Goal: Transaction & Acquisition: Subscribe to service/newsletter

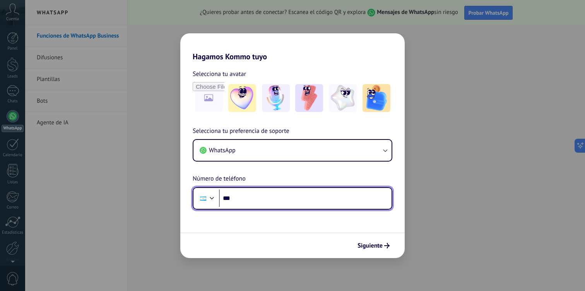
click at [249, 193] on input "***" at bounding box center [305, 198] width 173 height 18
click at [260, 198] on input "**********" at bounding box center [305, 198] width 173 height 18
click at [262, 203] on input "**********" at bounding box center [305, 198] width 173 height 18
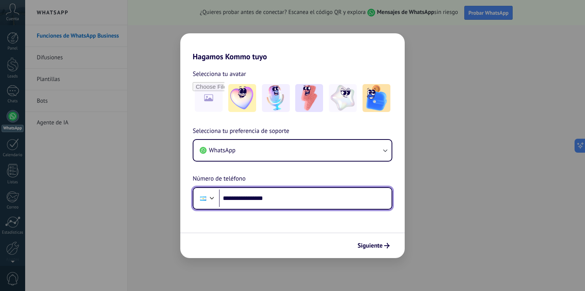
paste input "tel"
click at [246, 198] on input "**********" at bounding box center [305, 198] width 173 height 18
type input "**********"
drag, startPoint x: 279, startPoint y: 195, endPoint x: 173, endPoint y: 196, distance: 106.0
click at [173, 196] on div "**********" at bounding box center [292, 145] width 585 height 291
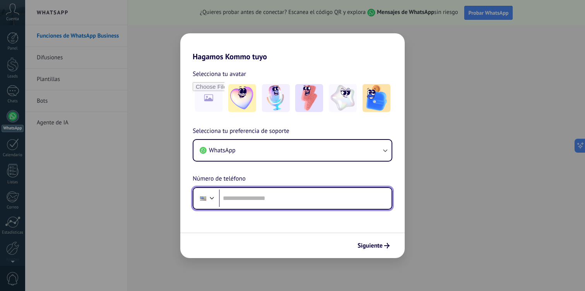
click at [213, 197] on div at bounding box center [211, 196] width 9 height 9
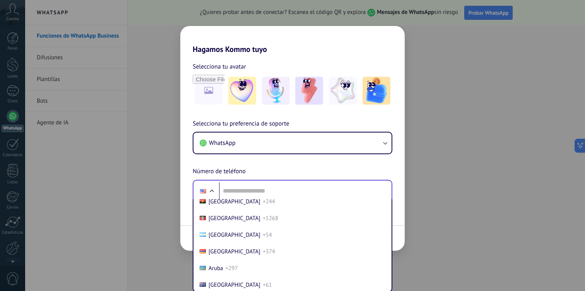
scroll to position [73, 0]
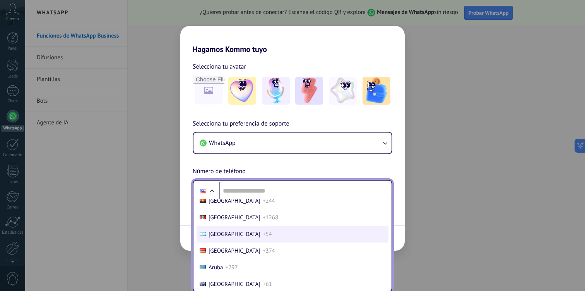
click at [216, 234] on span "Argentina" at bounding box center [235, 233] width 52 height 7
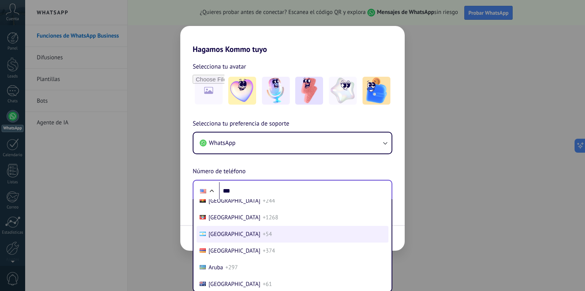
scroll to position [0, 0]
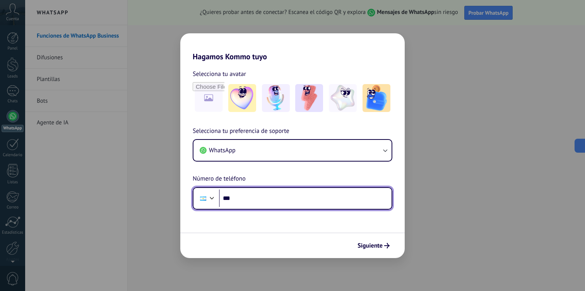
click at [241, 198] on input "***" at bounding box center [305, 198] width 173 height 18
paste input "**********"
type input "**********"
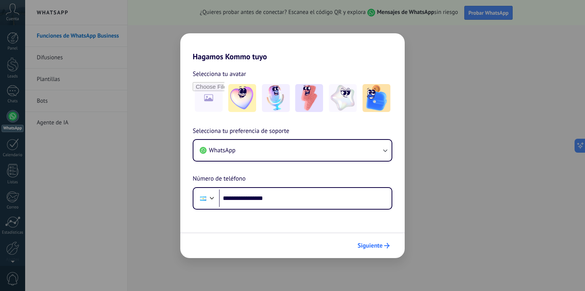
click at [374, 244] on span "Siguiente" at bounding box center [369, 245] width 25 height 5
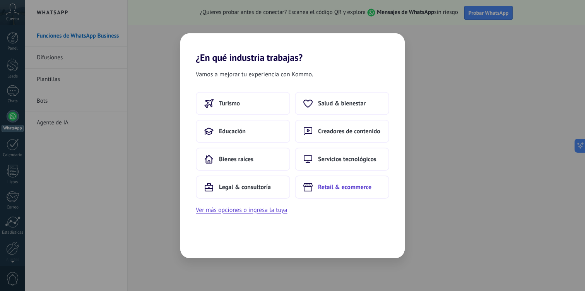
click at [328, 188] on span "Retail & ecommerce" at bounding box center [344, 187] width 53 height 8
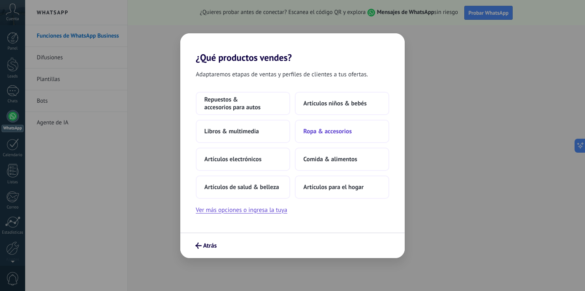
click at [329, 128] on span "Ropa & accesorios" at bounding box center [327, 131] width 48 height 8
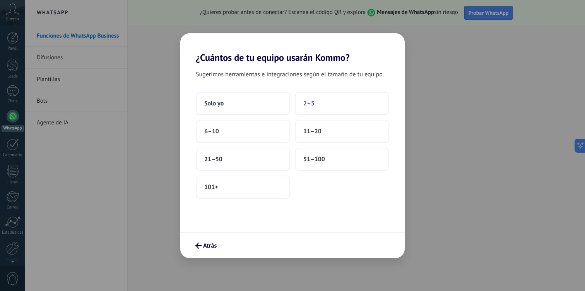
click at [316, 103] on button "2–5" at bounding box center [342, 103] width 94 height 23
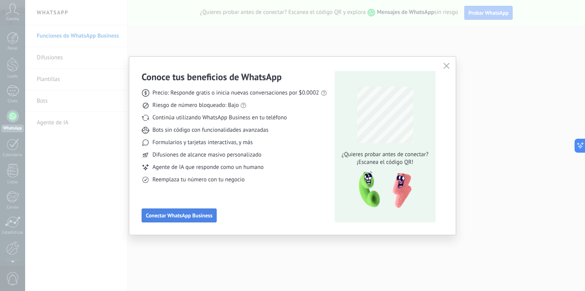
click at [169, 214] on span "Conectar WhatsApp Business" at bounding box center [179, 214] width 67 height 5
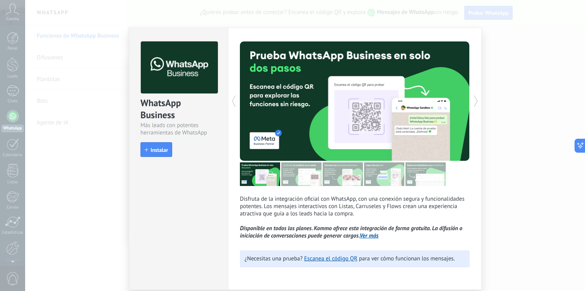
scroll to position [1, 0]
click at [158, 151] on span "Instalar" at bounding box center [159, 149] width 17 height 5
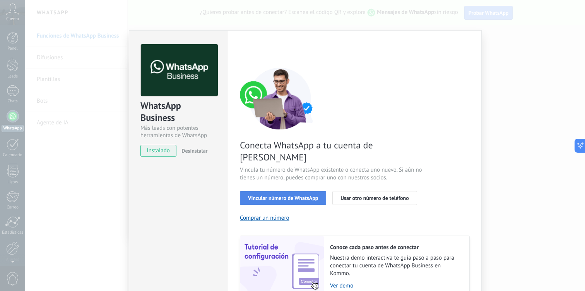
click at [272, 195] on span "Vincular número de WhatsApp" at bounding box center [283, 197] width 70 height 5
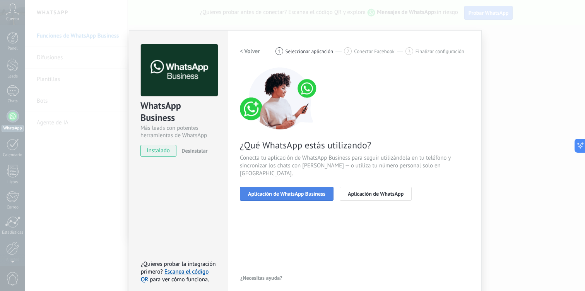
click at [264, 191] on span "Aplicación de WhatsApp Business" at bounding box center [286, 193] width 77 height 5
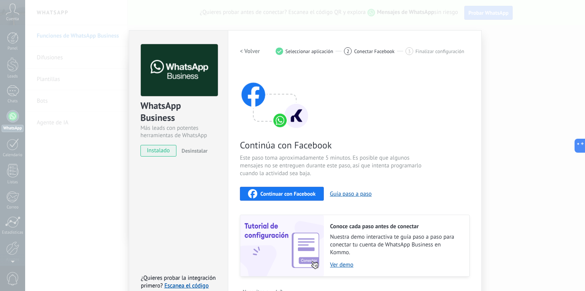
click at [267, 193] on span "Continuar con Facebook" at bounding box center [287, 193] width 55 height 5
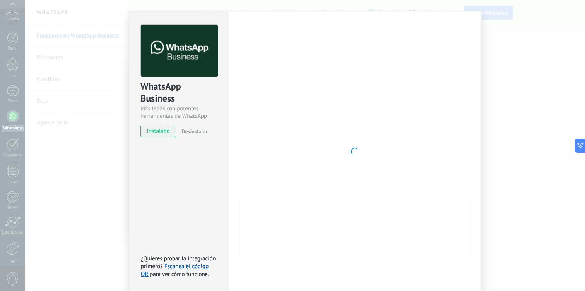
scroll to position [20, 0]
click at [225, 185] on div "WhatsApp Business Más leads con potentes herramientas de WhatsApp instalado Des…" at bounding box center [178, 150] width 99 height 281
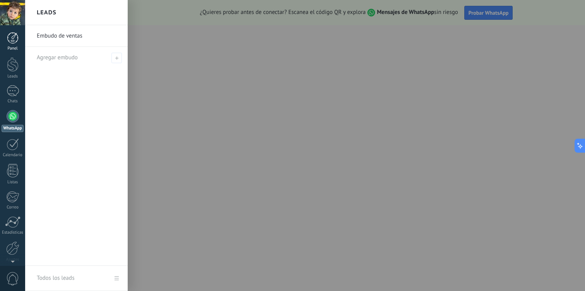
click at [12, 37] on div at bounding box center [13, 38] width 12 height 12
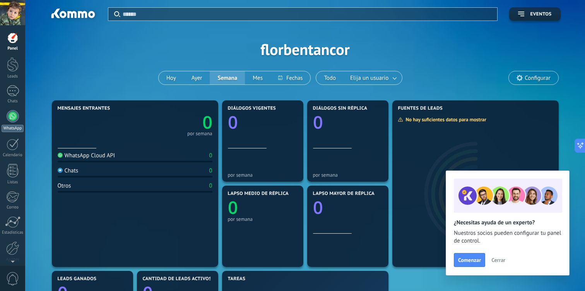
click at [15, 122] on link "WhatsApp" at bounding box center [12, 121] width 25 height 22
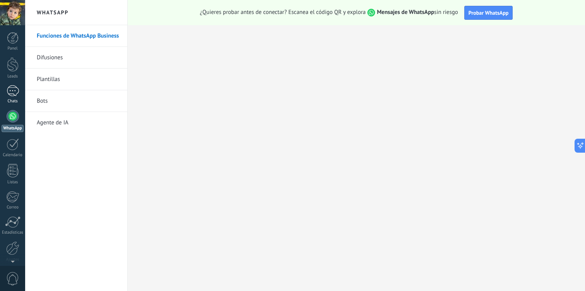
click at [12, 89] on div at bounding box center [13, 90] width 12 height 11
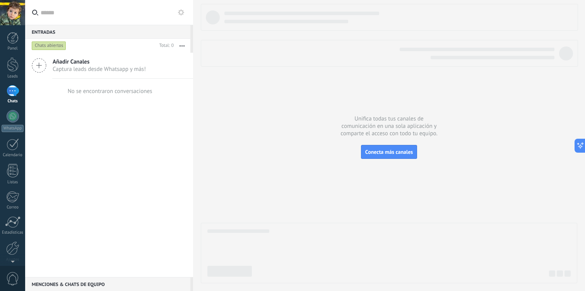
click at [40, 64] on icon at bounding box center [39, 65] width 15 height 15
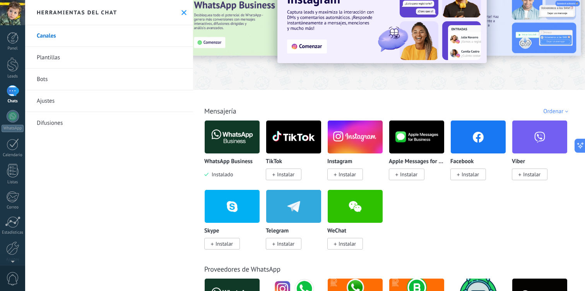
scroll to position [53, 0]
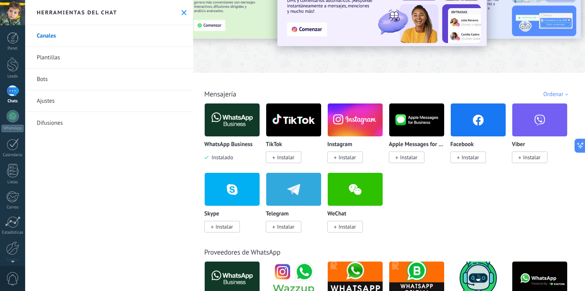
click at [342, 159] on span "Instalar" at bounding box center [347, 157] width 17 height 7
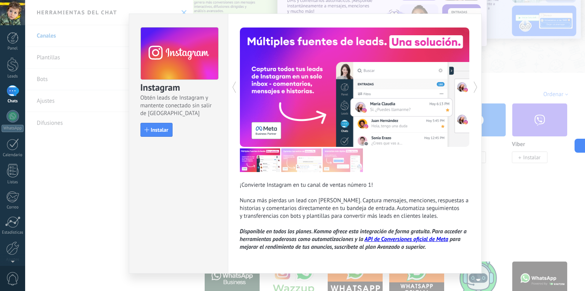
scroll to position [24, 0]
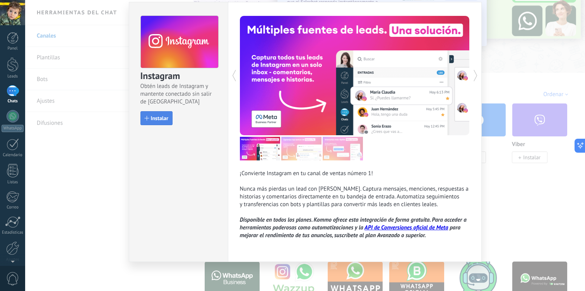
click at [159, 118] on span "Instalar" at bounding box center [159, 117] width 17 height 5
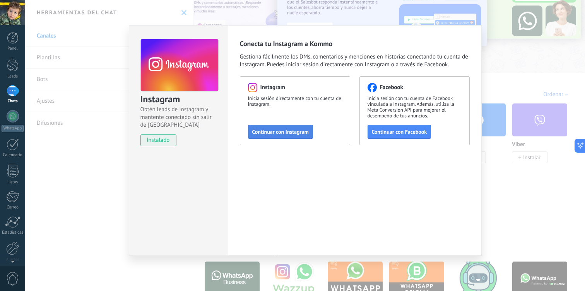
click at [299, 130] on span "Continuar con Instagram" at bounding box center [280, 131] width 56 height 5
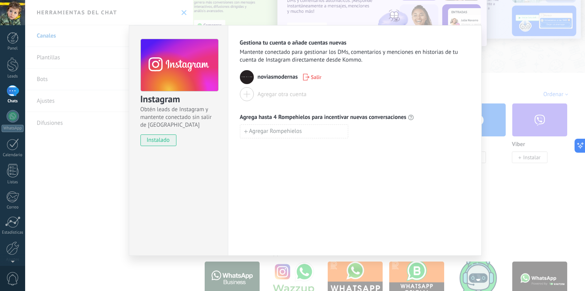
click at [273, 80] on span "noviasmodernas" at bounding box center [278, 77] width 40 height 8
click at [272, 76] on span "noviasmodernas" at bounding box center [278, 77] width 40 height 8
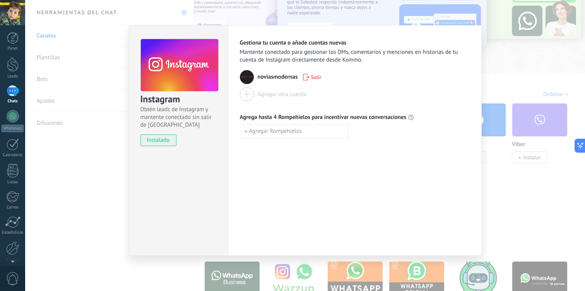
click at [106, 90] on div "Instagram Obtén leads de Instagram y mantente conectado sin salir de Kommo inst…" at bounding box center [305, 145] width 560 height 291
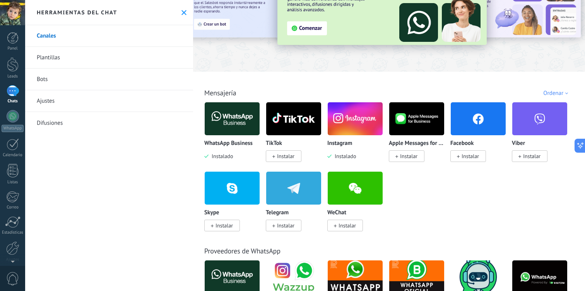
scroll to position [57, 0]
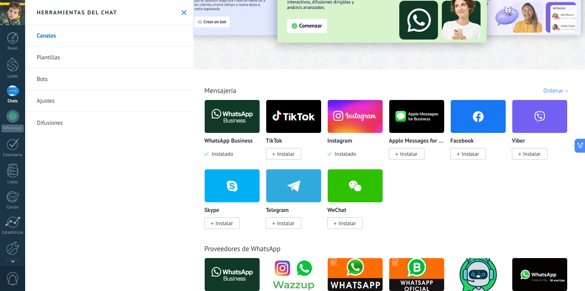
click at [13, 92] on div at bounding box center [13, 90] width 12 height 11
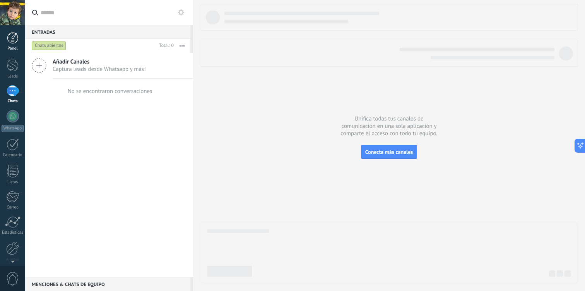
click at [15, 41] on div at bounding box center [13, 38] width 12 height 12
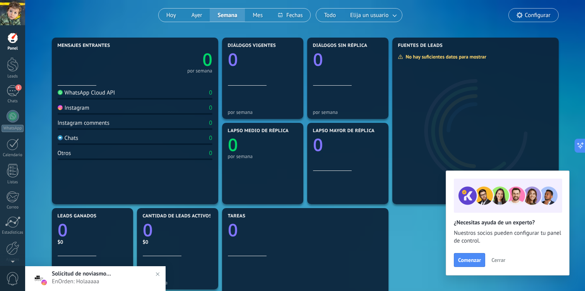
scroll to position [64, 0]
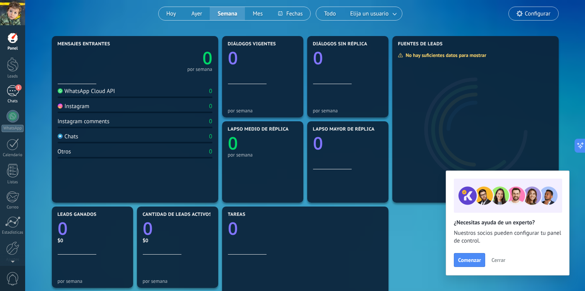
click at [13, 91] on div "1" at bounding box center [13, 90] width 12 height 11
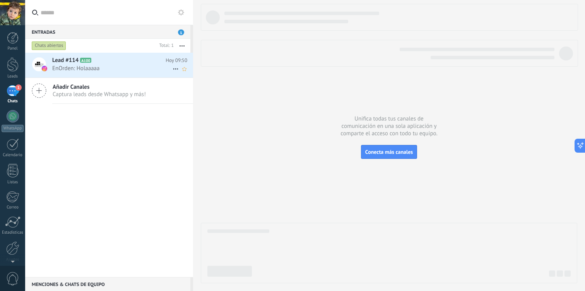
click at [96, 74] on div "Lead #114 A100 [DATE] 09:50 EnOrden: [GEOGRAPHIC_DATA]" at bounding box center [122, 65] width 141 height 24
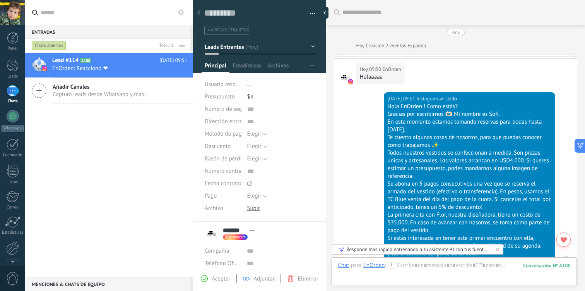
scroll to position [135, 0]
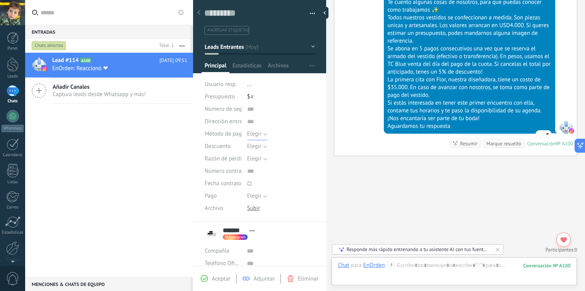
click at [258, 134] on span "Elegir" at bounding box center [254, 133] width 14 height 7
click at [258, 134] on span "Elegir" at bounding box center [274, 133] width 70 height 7
click at [19, 169] on link "Listas" at bounding box center [12, 174] width 25 height 21
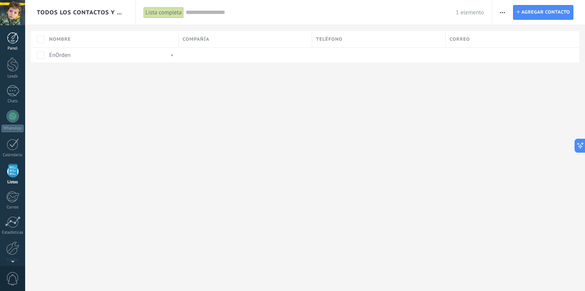
click at [14, 38] on div at bounding box center [13, 38] width 12 height 12
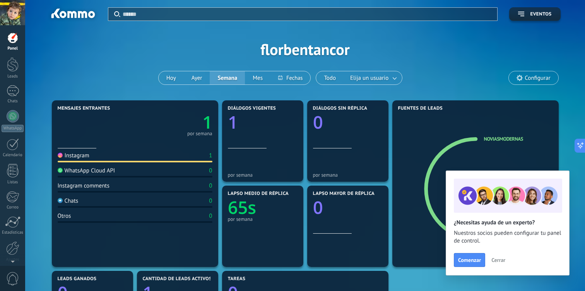
click at [499, 260] on span "Cerrar" at bounding box center [498, 259] width 14 height 5
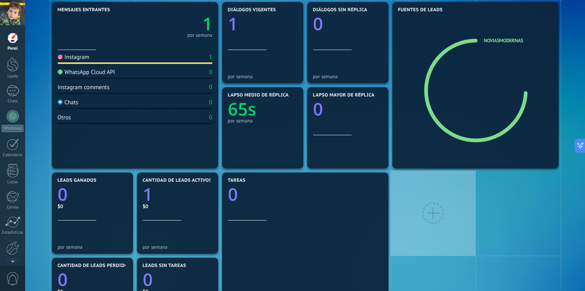
scroll to position [93, 0]
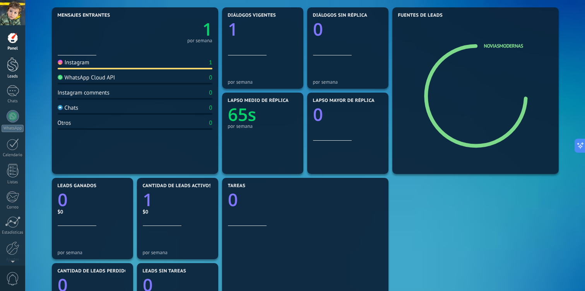
click at [15, 68] on div at bounding box center [13, 64] width 12 height 14
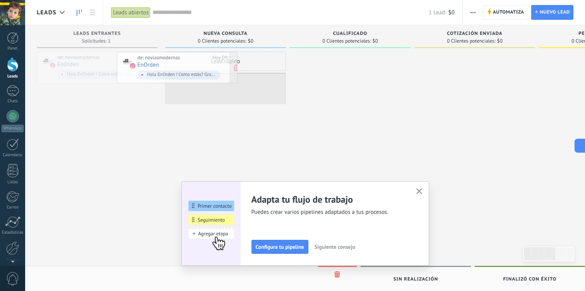
drag, startPoint x: 115, startPoint y: 67, endPoint x: 208, endPoint y: 72, distance: 93.7
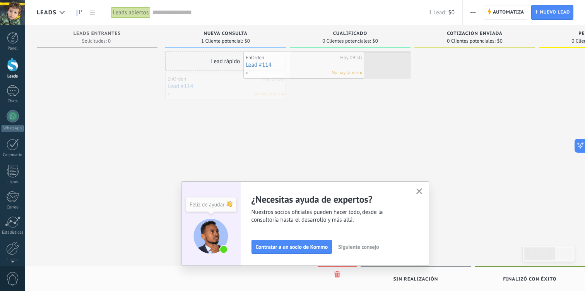
drag, startPoint x: 217, startPoint y: 90, endPoint x: 293, endPoint y: 68, distance: 79.5
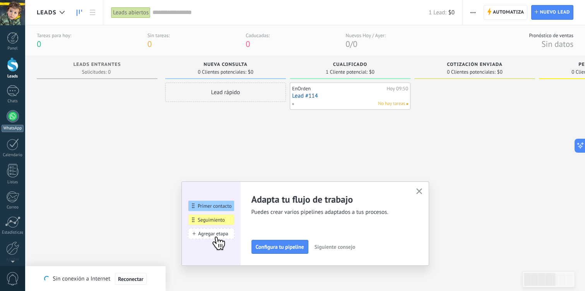
click at [14, 113] on div at bounding box center [13, 116] width 12 height 12
